Goal: Task Accomplishment & Management: Manage account settings

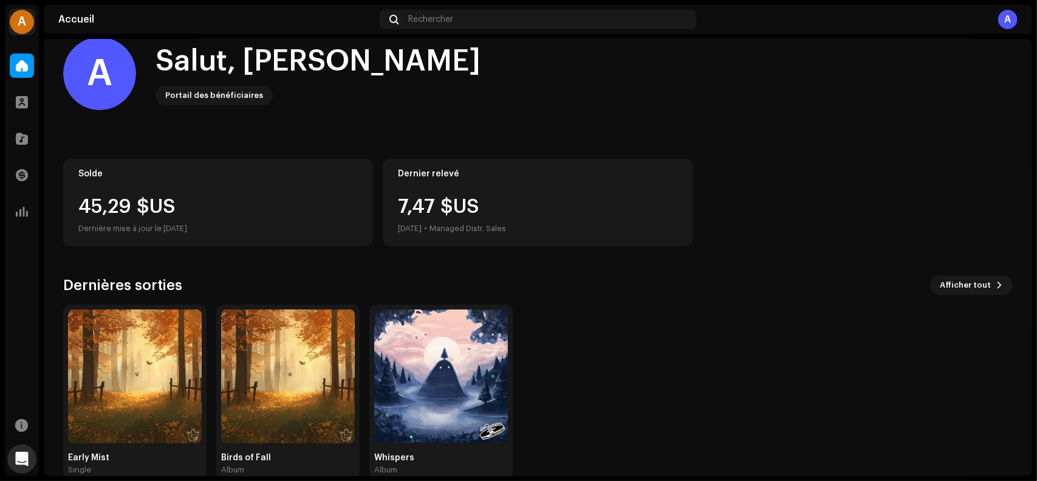
scroll to position [44, 0]
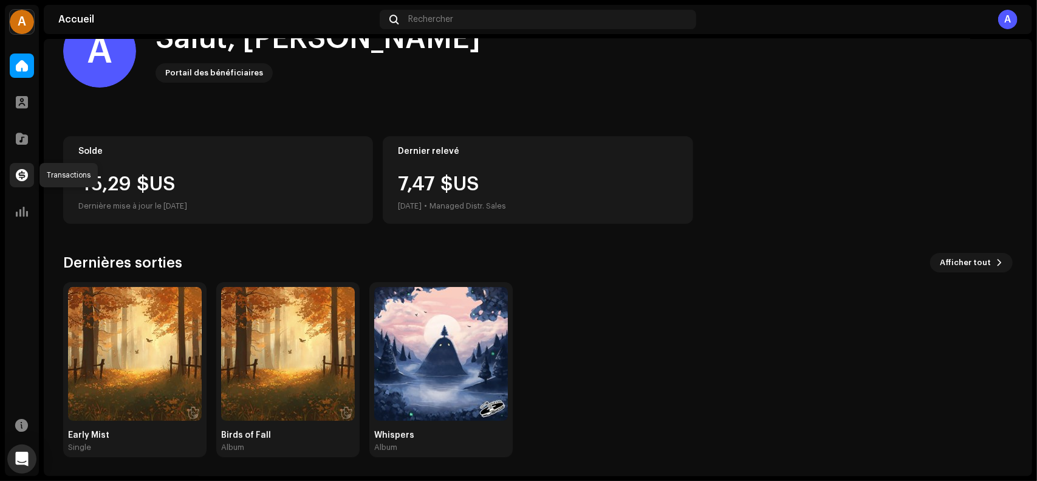
click at [18, 172] on span at bounding box center [22, 175] width 12 height 10
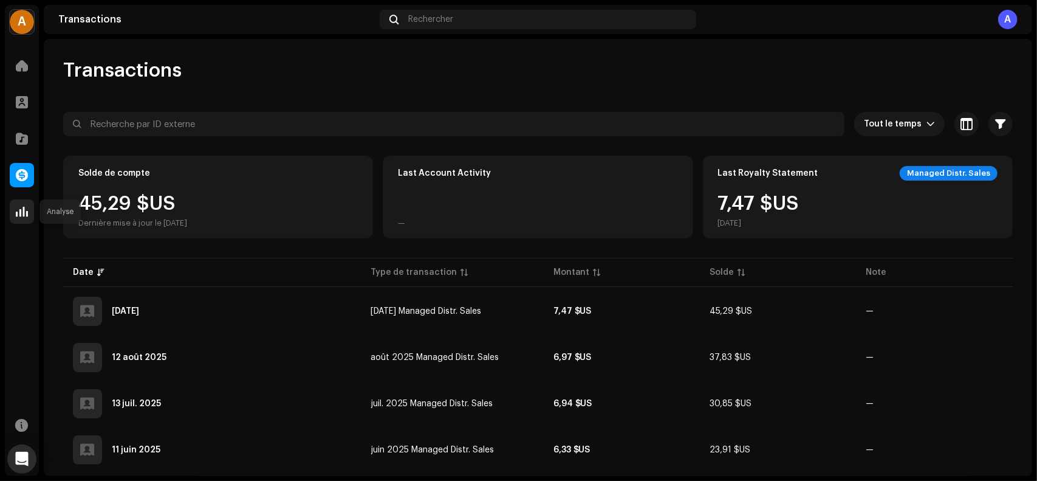
click at [28, 207] on div at bounding box center [22, 211] width 24 height 24
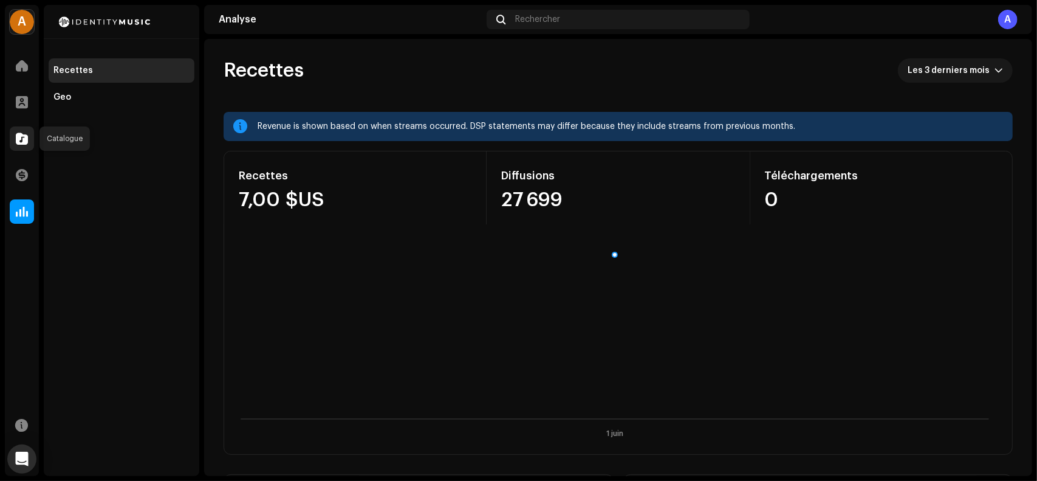
click at [23, 137] on span at bounding box center [22, 139] width 12 height 10
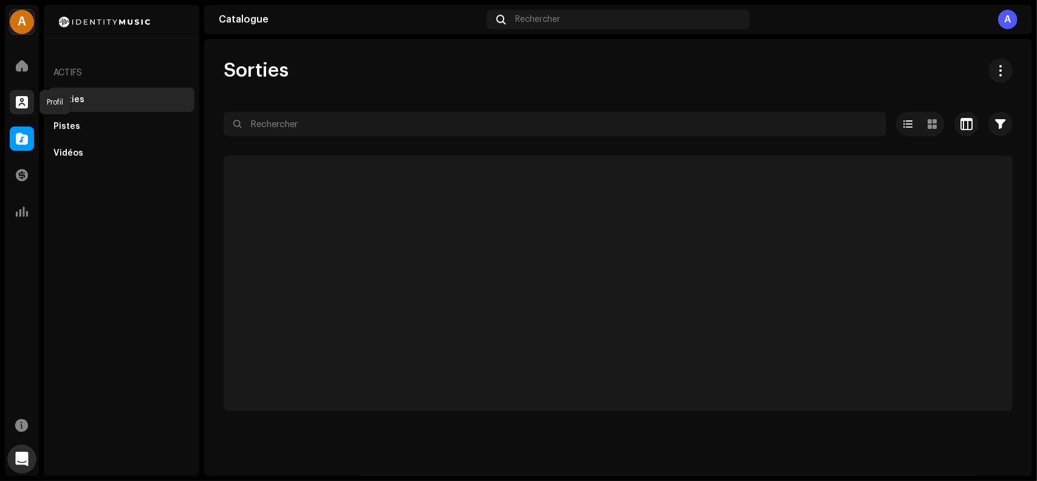
click at [24, 104] on span at bounding box center [22, 102] width 12 height 10
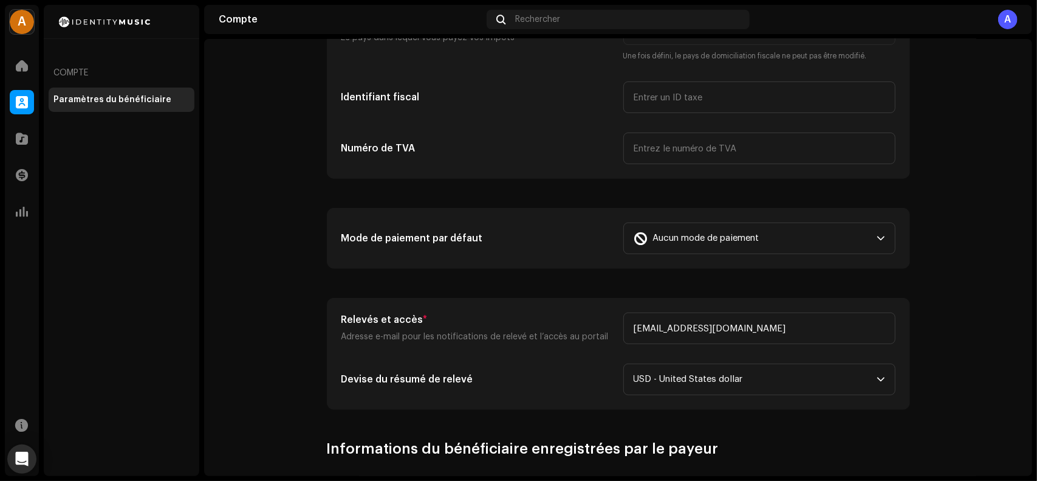
scroll to position [304, 0]
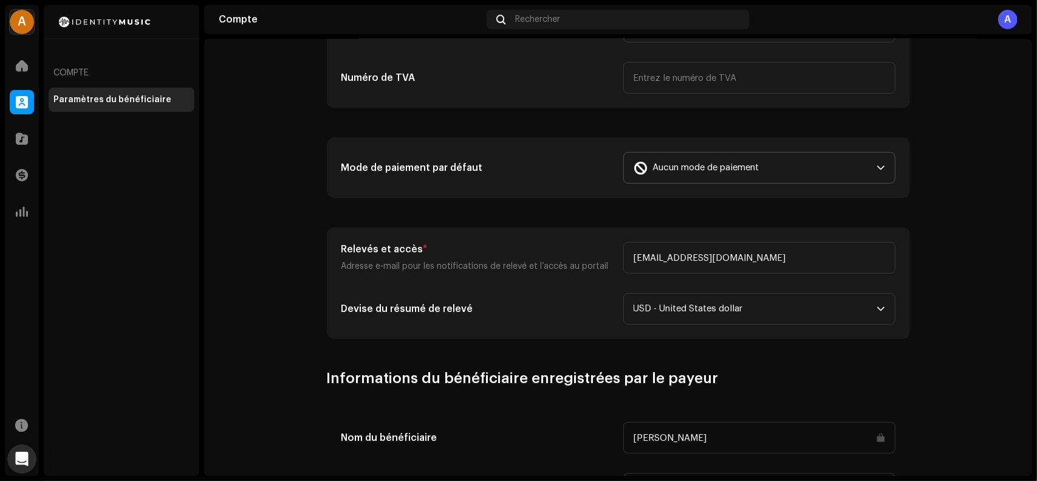
click at [668, 171] on span "Aucun mode de paiement" at bounding box center [706, 168] width 106 height 30
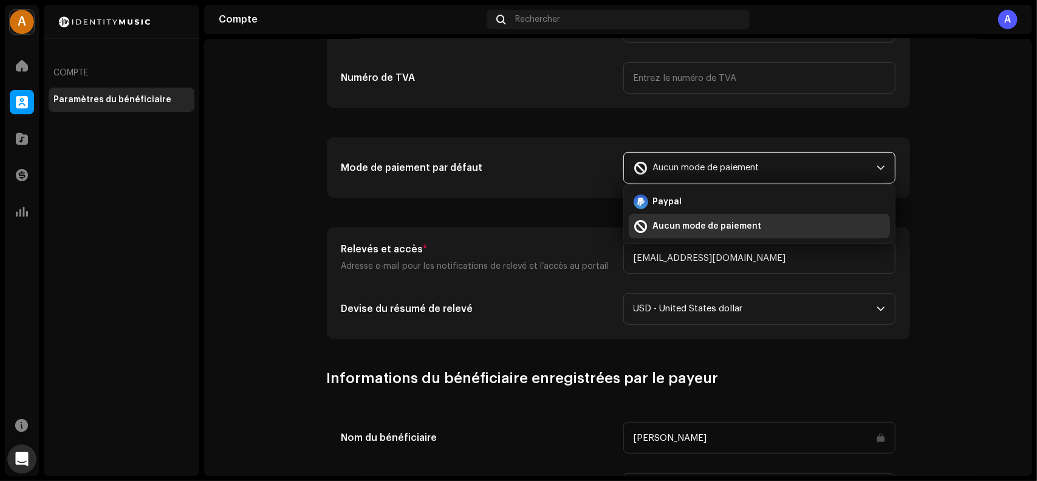
click at [668, 171] on span "Aucun mode de paiement" at bounding box center [706, 168] width 106 height 30
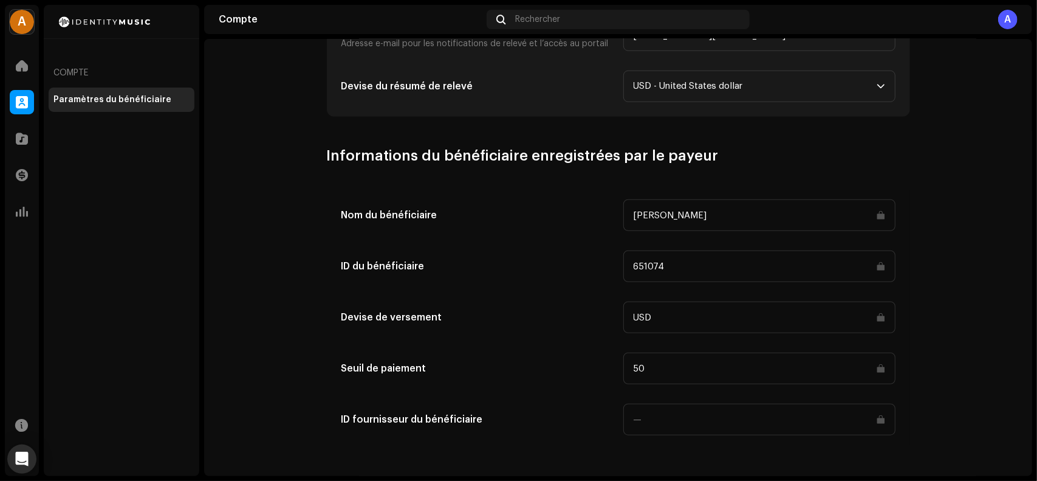
scroll to position [527, 0]
click at [21, 182] on div at bounding box center [22, 175] width 24 height 24
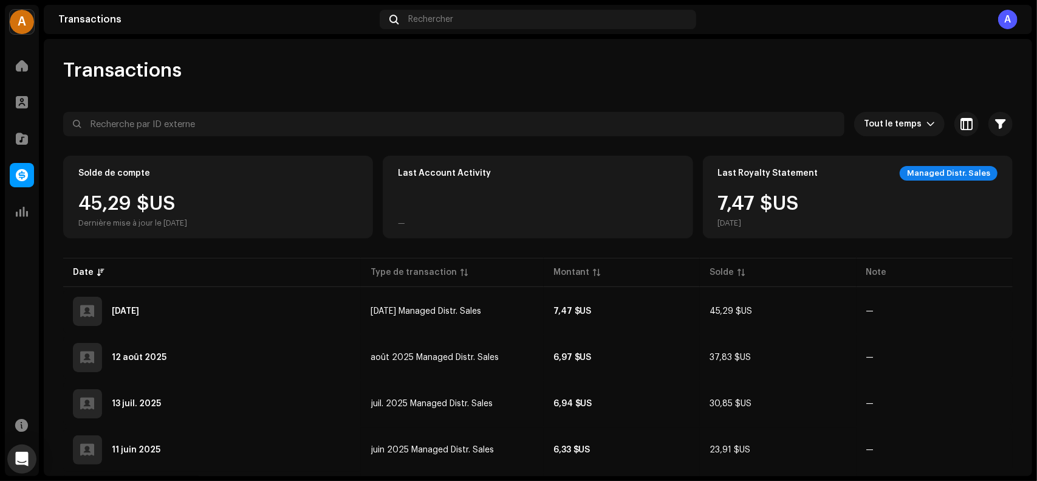
click at [131, 201] on div "45,29 $US Dernière mise à jour le [DATE]" at bounding box center [132, 211] width 109 height 34
click at [21, 424] on span at bounding box center [22, 425] width 13 height 10
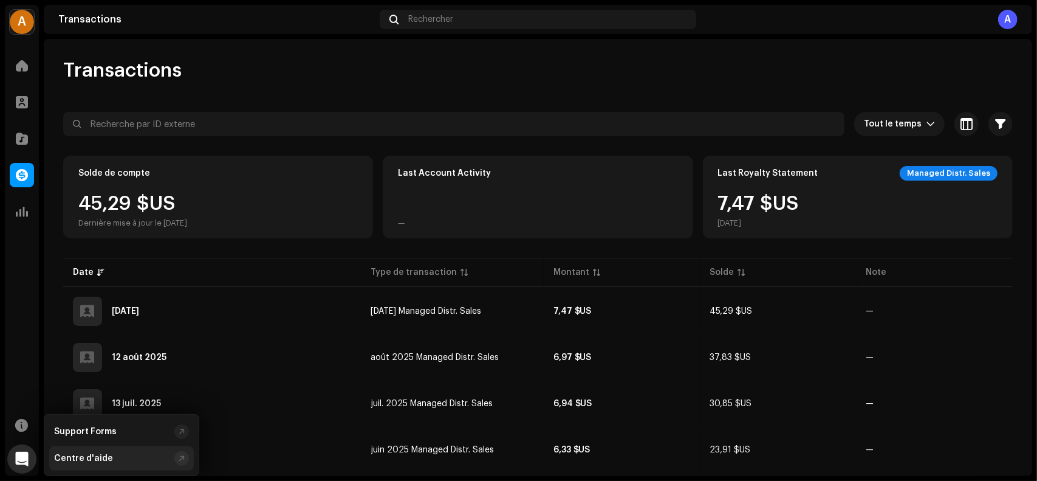
click at [73, 455] on div "Centre d'aide" at bounding box center [83, 458] width 59 height 10
